Goal: Information Seeking & Learning: Learn about a topic

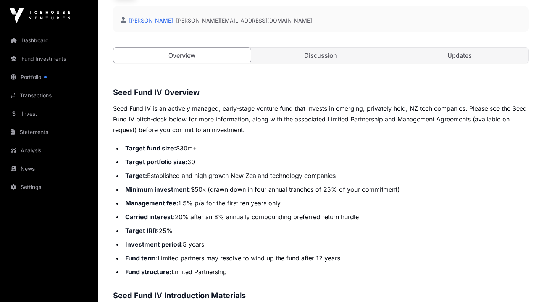
scroll to position [217, 0]
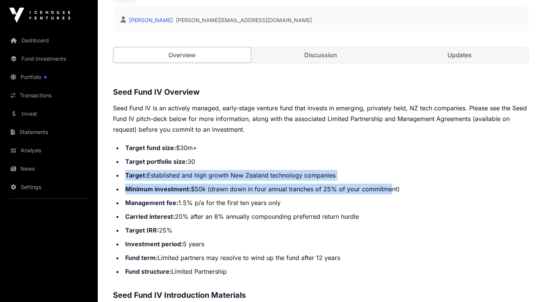
drag, startPoint x: 391, startPoint y: 190, endPoint x: 249, endPoint y: 167, distance: 143.7
click at [249, 167] on ul "Target fund size: $30m+ Target portfolio size: 30 Target: Established and high …" at bounding box center [320, 209] width 415 height 134
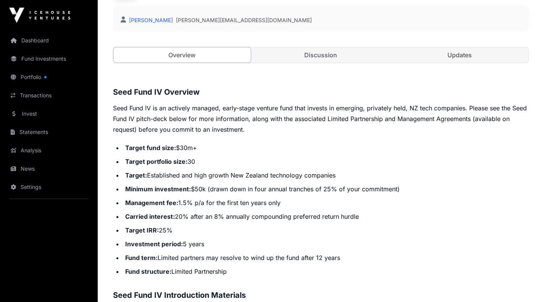
click at [283, 214] on li "Carried interest: 20% after an 8% annually compounding preferred return hurdle" at bounding box center [326, 216] width 406 height 11
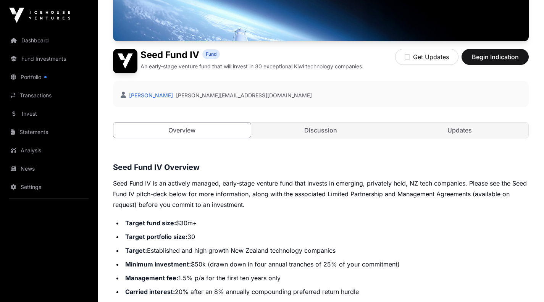
scroll to position [131, 0]
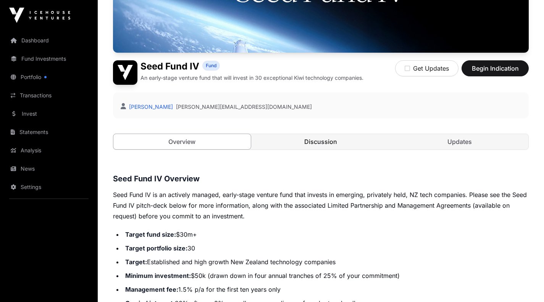
click at [380, 144] on link "Discussion" at bounding box center [320, 141] width 137 height 15
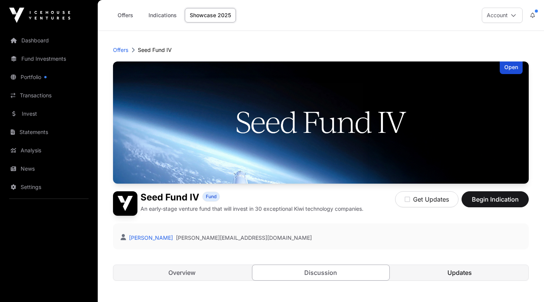
click at [420, 273] on link "Updates" at bounding box center [459, 272] width 137 height 15
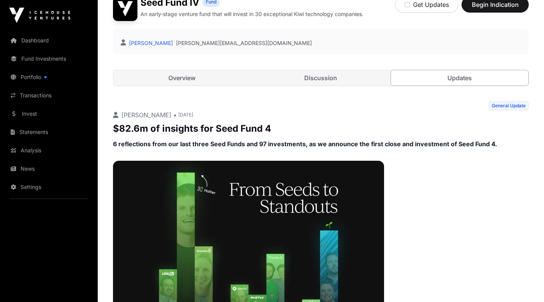
scroll to position [194, 0]
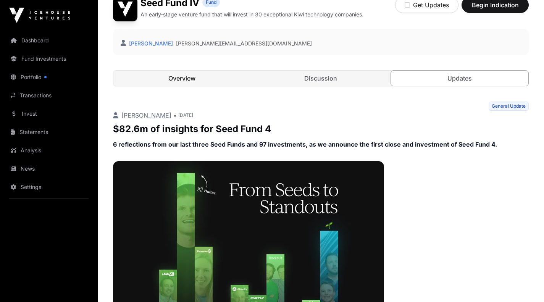
click at [191, 81] on link "Overview" at bounding box center [181, 78] width 137 height 15
